Goal: Find specific page/section: Find specific page/section

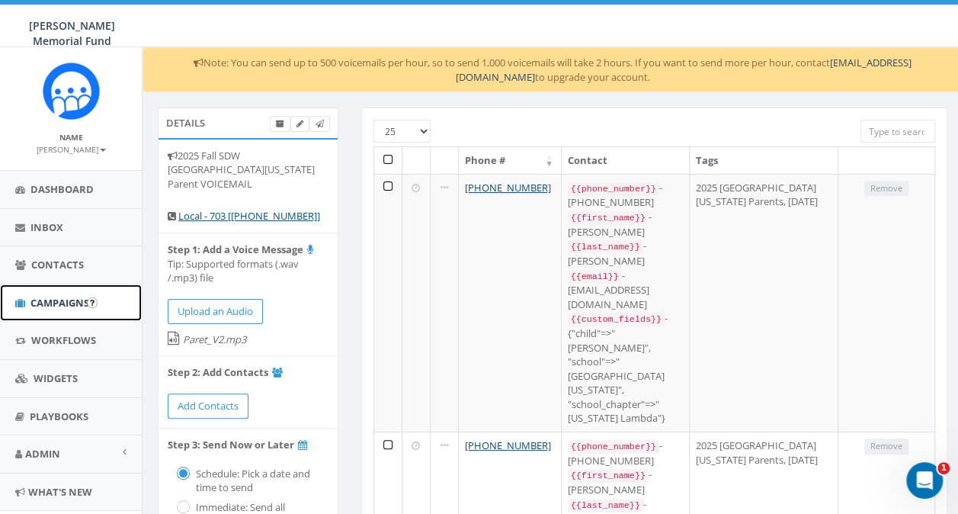
click at [58, 305] on span "Campaigns" at bounding box center [59, 303] width 59 height 14
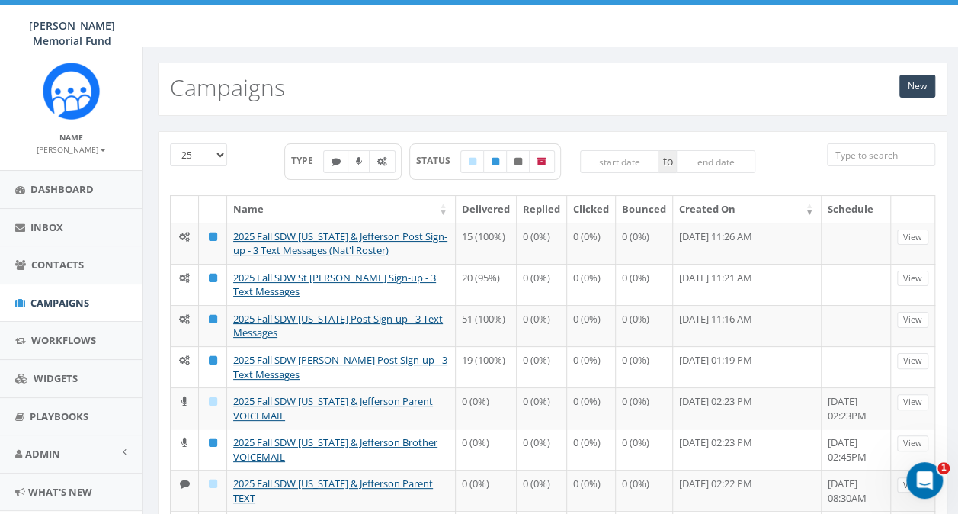
click at [848, 157] on input "search" at bounding box center [881, 154] width 108 height 23
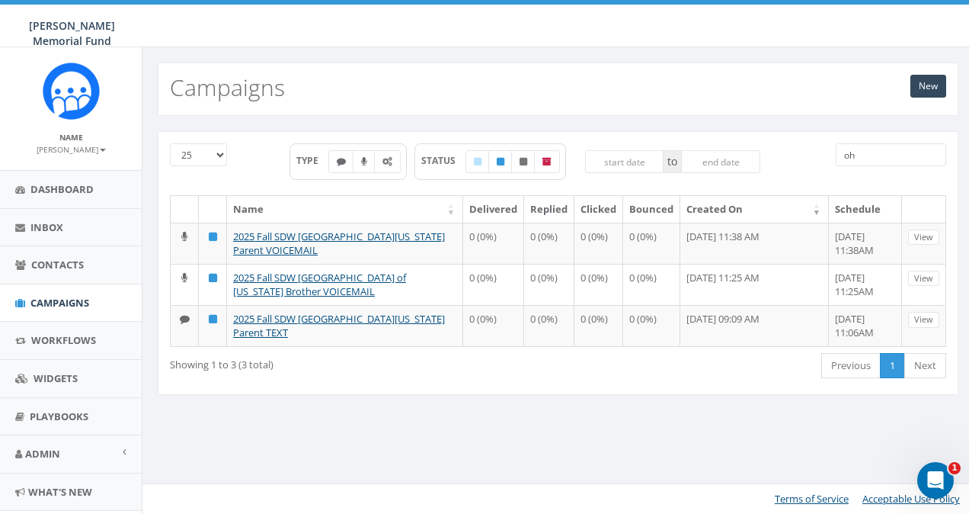
type input "o"
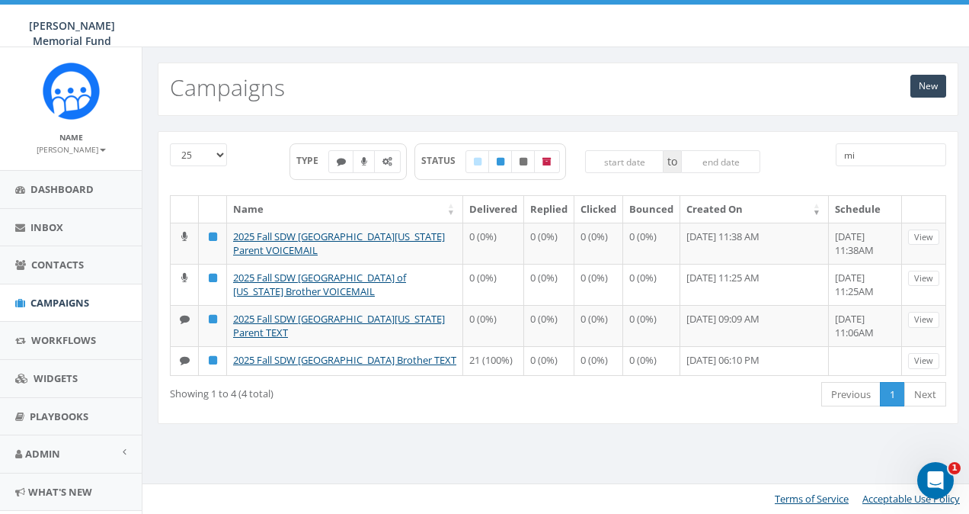
type input "m"
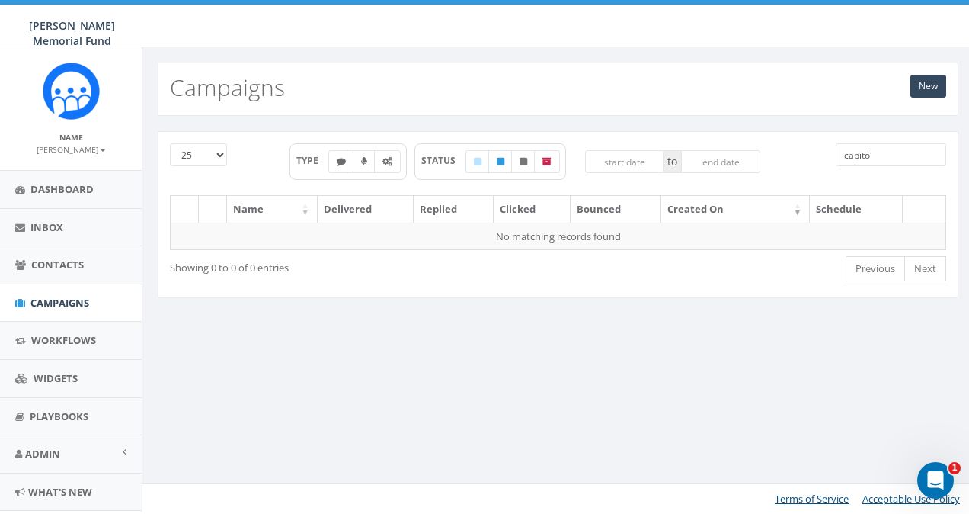
type input "capitol"
